Goal: Transaction & Acquisition: Purchase product/service

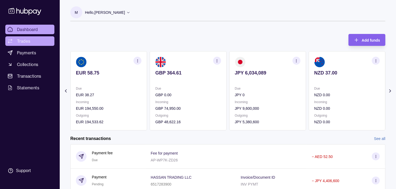
click at [25, 42] on span "Trades" at bounding box center [23, 41] width 13 height 6
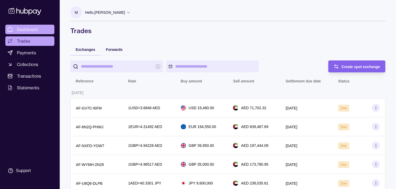
click at [28, 30] on span "Dashboard" at bounding box center [27, 29] width 21 height 6
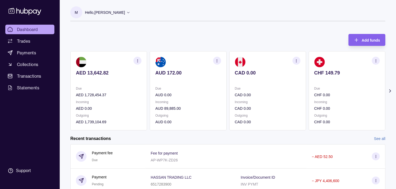
click at [314, 91] on p "Due" at bounding box center [347, 89] width 66 height 6
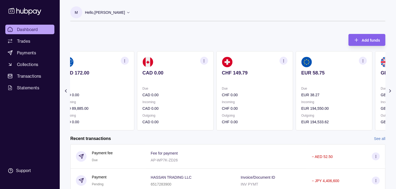
click at [301, 90] on div "Due EUR 38.27" at bounding box center [334, 92] width 66 height 12
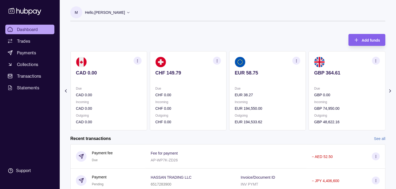
click at [235, 91] on div "Due EUR 38.27" at bounding box center [268, 92] width 66 height 12
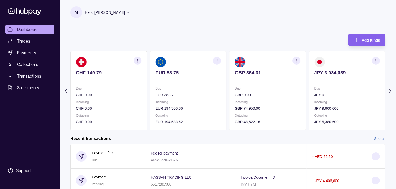
click at [235, 86] on div "Due GBP 0.00" at bounding box center [268, 92] width 66 height 12
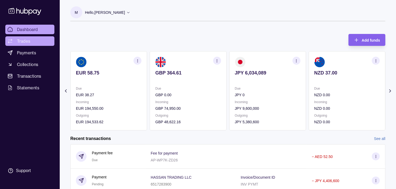
click at [23, 40] on span "Trades" at bounding box center [23, 41] width 13 height 6
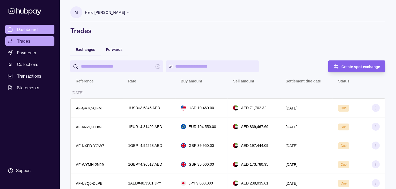
click at [27, 30] on span "Dashboard" at bounding box center [27, 29] width 21 height 6
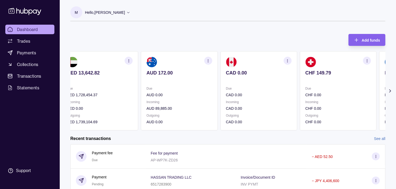
click at [300, 82] on section "CHF 149.79 Due CHF 0.00 Incoming CHF 0.00 Outgoing CHF 0.00" at bounding box center [338, 90] width 77 height 79
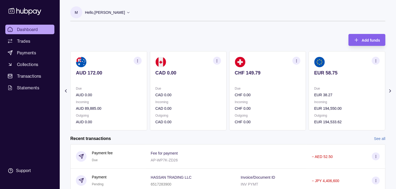
click at [309, 81] on section "EUR 58.75 Due EUR 38.27 Incoming EUR 194,550.00 Outgoing EUR 194,533.62" at bounding box center [347, 90] width 77 height 79
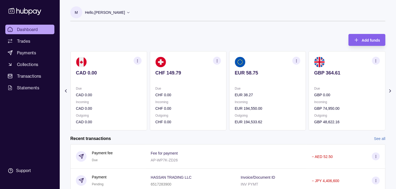
click at [269, 83] on section "EUR 58.75 Due EUR 38.27 Incoming EUR 194,550.00 Outgoing EUR 194,533.62" at bounding box center [267, 90] width 77 height 79
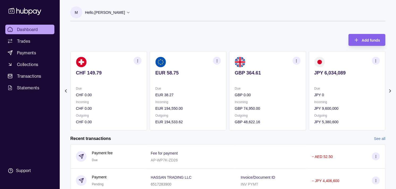
click at [374, 62] on icon "button" at bounding box center [376, 61] width 4 height 4
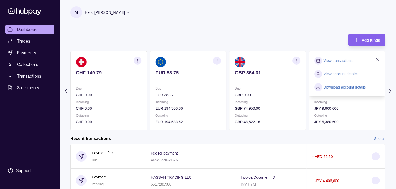
click at [328, 62] on link "View transactions" at bounding box center [337, 61] width 29 height 6
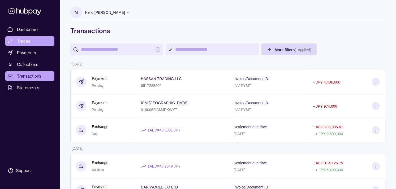
click at [26, 36] on link "Trades" at bounding box center [29, 41] width 49 height 10
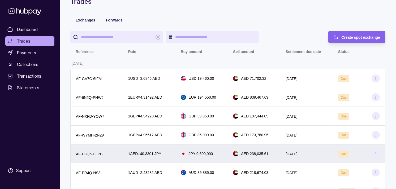
scroll to position [59, 0]
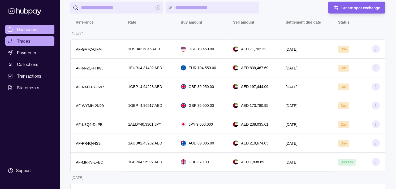
click at [26, 29] on span "Dashboard" at bounding box center [27, 29] width 21 height 6
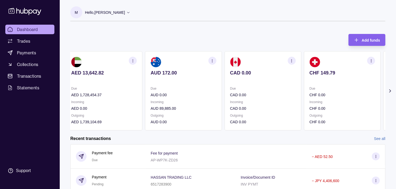
click at [304, 84] on section "CHF 149.79 Due CHF 0.00 Incoming CHF 0.00 Outgoing CHF 0.00" at bounding box center [342, 90] width 77 height 79
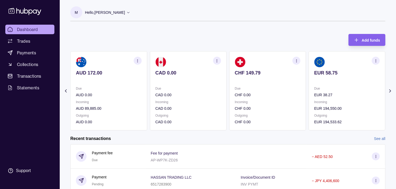
click at [323, 93] on p "EUR 38.27" at bounding box center [347, 95] width 66 height 6
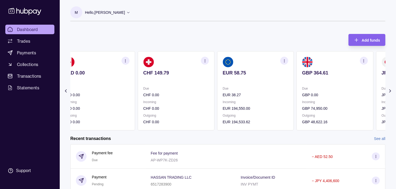
click at [312, 91] on div "Due GBP 0.00" at bounding box center [335, 92] width 66 height 12
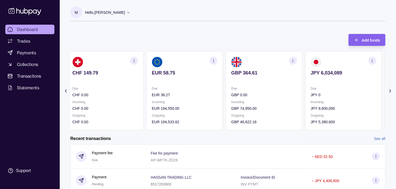
click at [305, 89] on section "JPY 6,034,089 Due JPY 0 Incoming JPY 9,600,000 Outgoing JPY 5,380,600" at bounding box center [343, 90] width 77 height 79
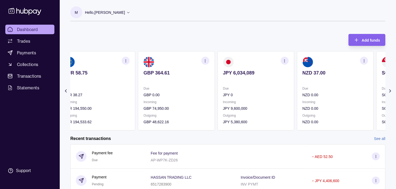
click at [287, 86] on section "JPY 6,034,089 Due JPY 0 Incoming JPY 9,600,000 Outgoing JPY 5,380,600" at bounding box center [255, 90] width 77 height 79
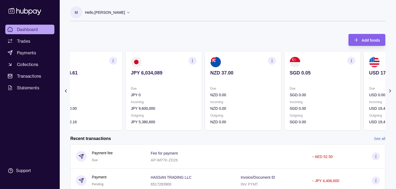
click at [232, 97] on p "NZD 0.00" at bounding box center [243, 95] width 66 height 6
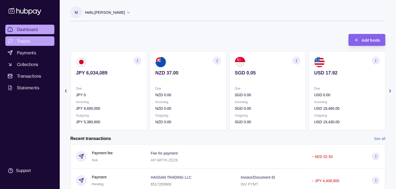
click at [28, 40] on span "Trades" at bounding box center [23, 41] width 13 height 6
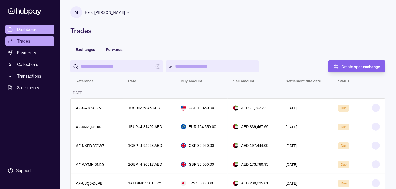
click at [27, 27] on span "Dashboard" at bounding box center [27, 29] width 21 height 6
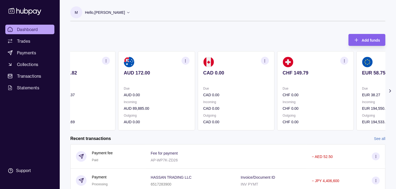
click at [317, 89] on p "Due" at bounding box center [316, 89] width 66 height 6
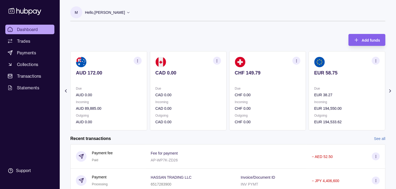
click at [314, 90] on div "Due EUR 38.27" at bounding box center [347, 92] width 66 height 12
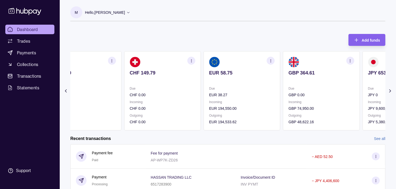
click at [305, 92] on div "Due GBP 0.00" at bounding box center [321, 92] width 66 height 12
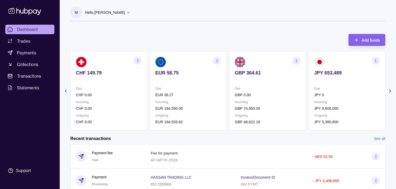
click at [296, 59] on circle "button" at bounding box center [296, 59] width 0 height 0
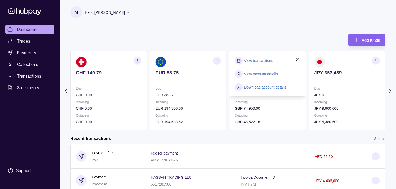
click at [258, 59] on link "View transactions" at bounding box center [258, 61] width 29 height 6
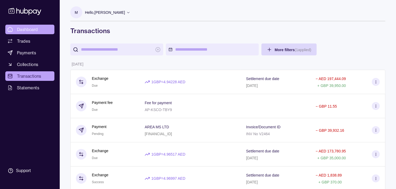
click at [38, 32] on span "Dashboard" at bounding box center [27, 29] width 21 height 6
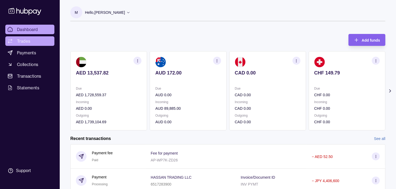
click at [29, 39] on span "Trades" at bounding box center [23, 41] width 13 height 6
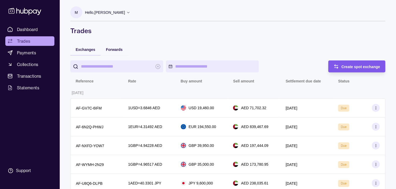
click at [369, 67] on span "Create spot exchange" at bounding box center [360, 67] width 39 height 4
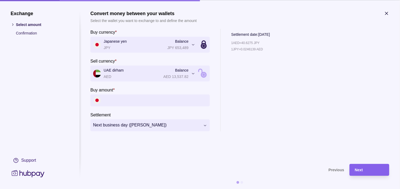
click at [145, 104] on input "Buy amount *" at bounding box center [155, 100] width 103 height 12
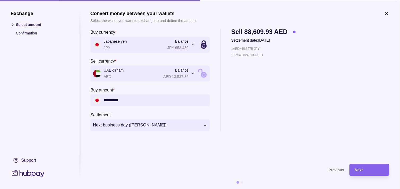
type input "*********"
click at [364, 168] on div "Next" at bounding box center [369, 170] width 29 height 6
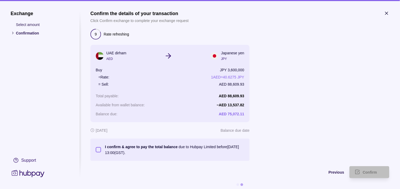
click at [99, 152] on button "I confirm & agree to pay the total balance due to Hubpay Limited before [DATE] …" at bounding box center [98, 149] width 5 height 5
type button "on"
click at [367, 171] on span "Confirm" at bounding box center [370, 173] width 14 height 4
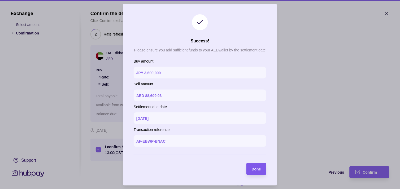
click at [256, 170] on span "Done" at bounding box center [256, 169] width 9 height 4
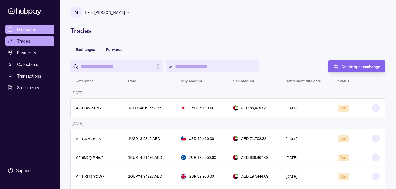
click at [31, 29] on span "Dashboard" at bounding box center [27, 29] width 21 height 6
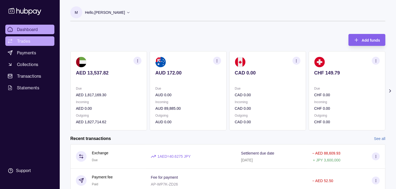
click at [21, 40] on span "Trades" at bounding box center [23, 41] width 13 height 6
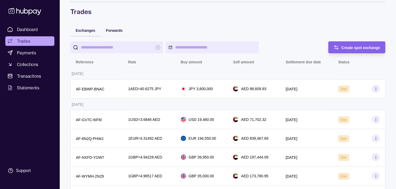
scroll to position [29, 0]
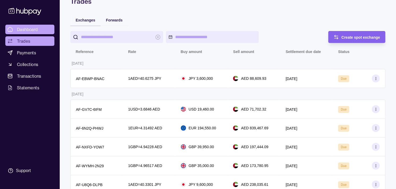
click at [39, 27] on link "Dashboard" at bounding box center [29, 30] width 49 height 10
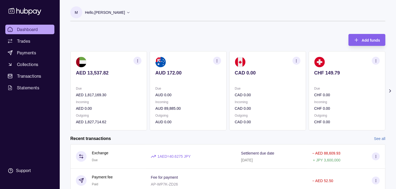
click at [332, 86] on p "Due" at bounding box center [347, 89] width 66 height 6
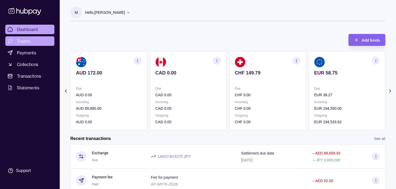
click at [28, 43] on span "Trades" at bounding box center [23, 41] width 13 height 6
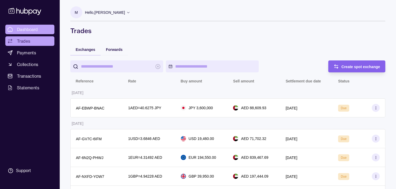
click at [31, 28] on span "Dashboard" at bounding box center [27, 29] width 21 height 6
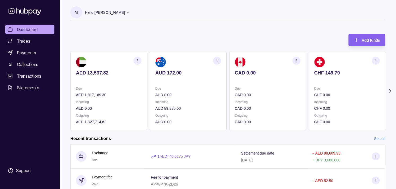
click at [315, 86] on div "Due CHF 0.00" at bounding box center [347, 92] width 66 height 12
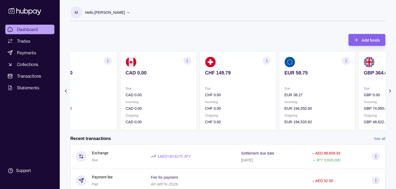
click at [315, 85] on section "EUR 58.75 Due EUR 38.27 Incoming EUR 194,550.00 Outgoing EUR 194,533.62" at bounding box center [317, 90] width 77 height 79
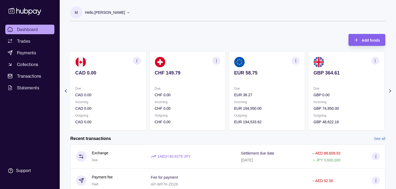
click at [309, 79] on section "GBP 364.61 Due GBP 0.00 Incoming GBP 74,950.00 Outgoing GBP 48,622.16" at bounding box center [346, 90] width 77 height 79
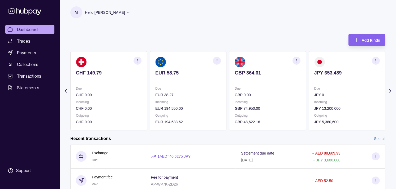
click at [375, 58] on section "button" at bounding box center [376, 61] width 8 height 8
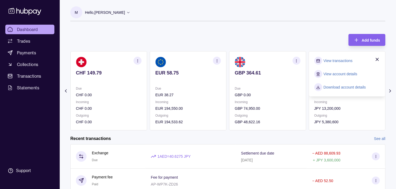
click at [327, 58] on link "View transactions" at bounding box center [337, 61] width 29 height 6
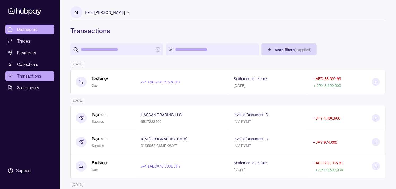
click at [41, 28] on link "Dashboard" at bounding box center [29, 30] width 49 height 10
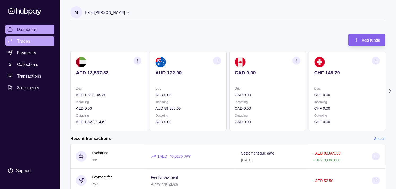
click at [25, 42] on span "Trades" at bounding box center [23, 41] width 13 height 6
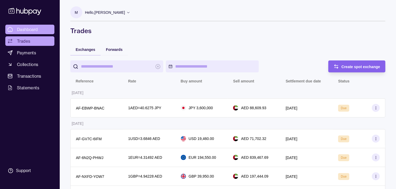
click at [33, 29] on span "Dashboard" at bounding box center [27, 29] width 21 height 6
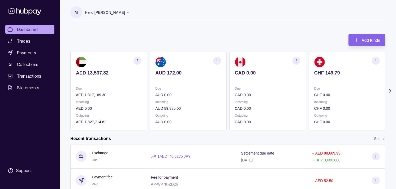
click at [257, 89] on div "Due CAD 0.00" at bounding box center [268, 92] width 66 height 12
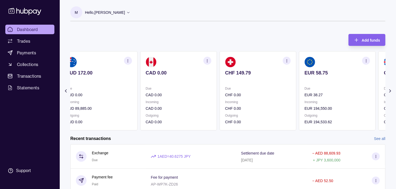
click at [257, 92] on div "Due CHF 0.00" at bounding box center [258, 92] width 66 height 12
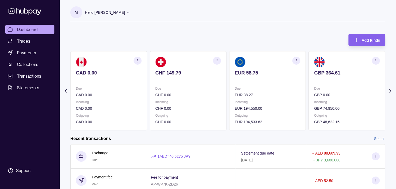
click at [253, 92] on p "EUR 38.27" at bounding box center [268, 95] width 66 height 6
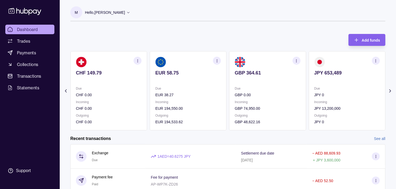
click at [375, 60] on icon "button" at bounding box center [376, 61] width 4 height 4
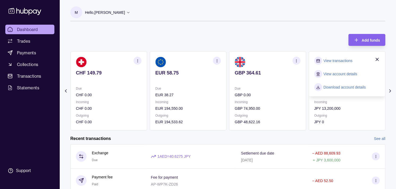
click at [341, 61] on link "View transactions" at bounding box center [337, 61] width 29 height 6
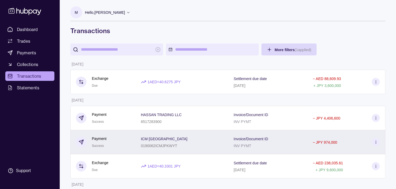
click at [132, 142] on div "Payment Success" at bounding box center [102, 142] width 65 height 24
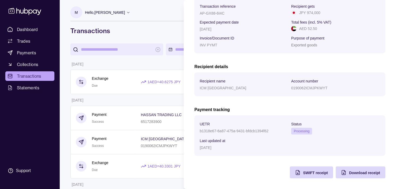
scroll to position [88, 0]
click at [296, 172] on div "SWIFT receipt" at bounding box center [307, 173] width 41 height 12
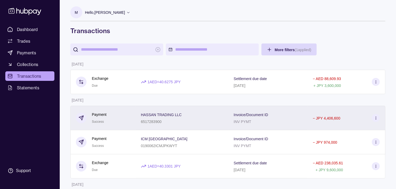
click at [112, 115] on div "Payment Success" at bounding box center [103, 118] width 54 height 13
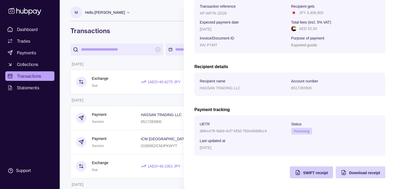
click at [303, 172] on span "SWIFT receipt" at bounding box center [315, 173] width 25 height 4
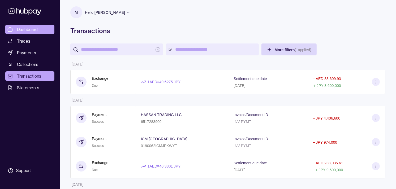
click at [29, 27] on span "Dashboard" at bounding box center [27, 29] width 21 height 6
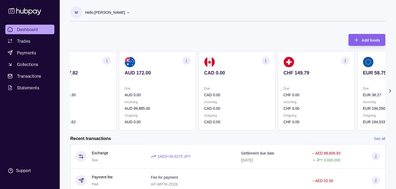
click at [187, 87] on section "AUD 172.00 Due AUD 0.00 Incoming AUD 89,885.00 Outgoing AUD 0.00" at bounding box center [157, 90] width 77 height 79
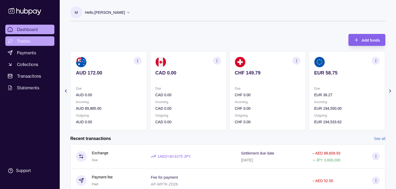
click at [29, 41] on span "Trades" at bounding box center [23, 41] width 13 height 6
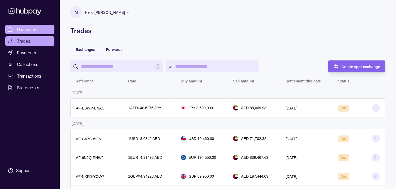
click at [30, 30] on span "Dashboard" at bounding box center [27, 29] width 21 height 6
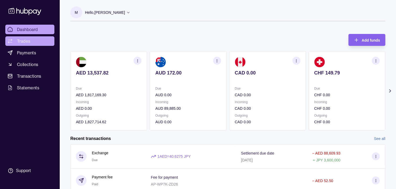
click at [30, 43] on link "Trades" at bounding box center [29, 41] width 49 height 10
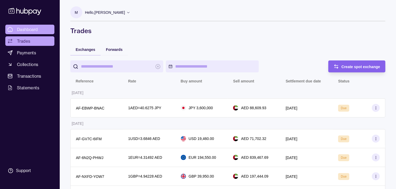
click at [33, 30] on span "Dashboard" at bounding box center [27, 29] width 21 height 6
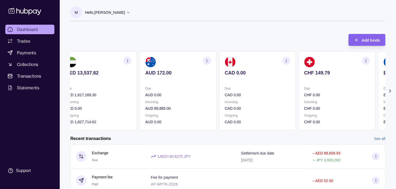
click at [320, 81] on p at bounding box center [337, 80] width 66 height 6
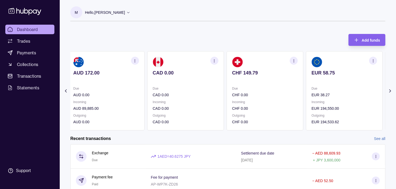
click at [316, 80] on p at bounding box center [345, 80] width 66 height 6
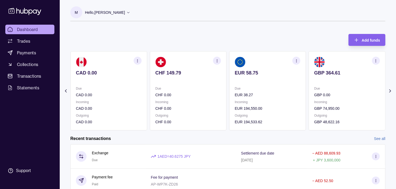
click at [314, 78] on p at bounding box center [347, 80] width 66 height 6
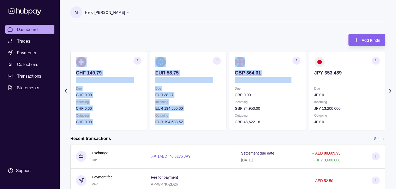
drag, startPoint x: 306, startPoint y: 78, endPoint x: 297, endPoint y: 78, distance: 9.3
click at [297, 78] on div "AED 13,537.82 Due AED 1,817,169.30 Incoming AED 0.00 Outgoing AED 1,827,714.62 …" at bounding box center [227, 90] width 315 height 79
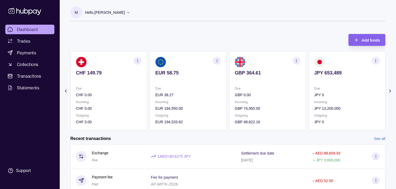
drag, startPoint x: 297, startPoint y: 78, endPoint x: 234, endPoint y: 27, distance: 81.3
click at [234, 27] on div "M Hello, [PERSON_NAME] Strides Trading LLC Account Terms and conditions Privacy…" at bounding box center [228, 138] width 336 height 276
click at [309, 80] on section "JPY 653,489 Due JPY 0 Incoming JPY 13,200,000 Outgoing JPY 0" at bounding box center [347, 90] width 77 height 79
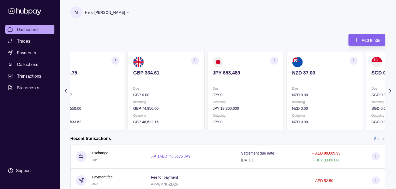
click at [286, 87] on section "NZD 37.00 Due NZD 0.00 Incoming NZD 0.00 Outgoing NZD 0.00" at bounding box center [324, 90] width 77 height 79
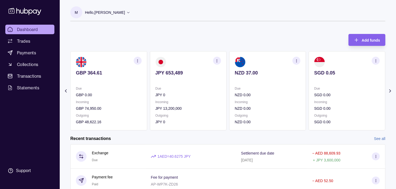
click at [218, 59] on icon "button" at bounding box center [217, 61] width 4 height 4
click at [186, 60] on link "View transactions" at bounding box center [179, 61] width 29 height 6
